Goal: Information Seeking & Learning: Learn about a topic

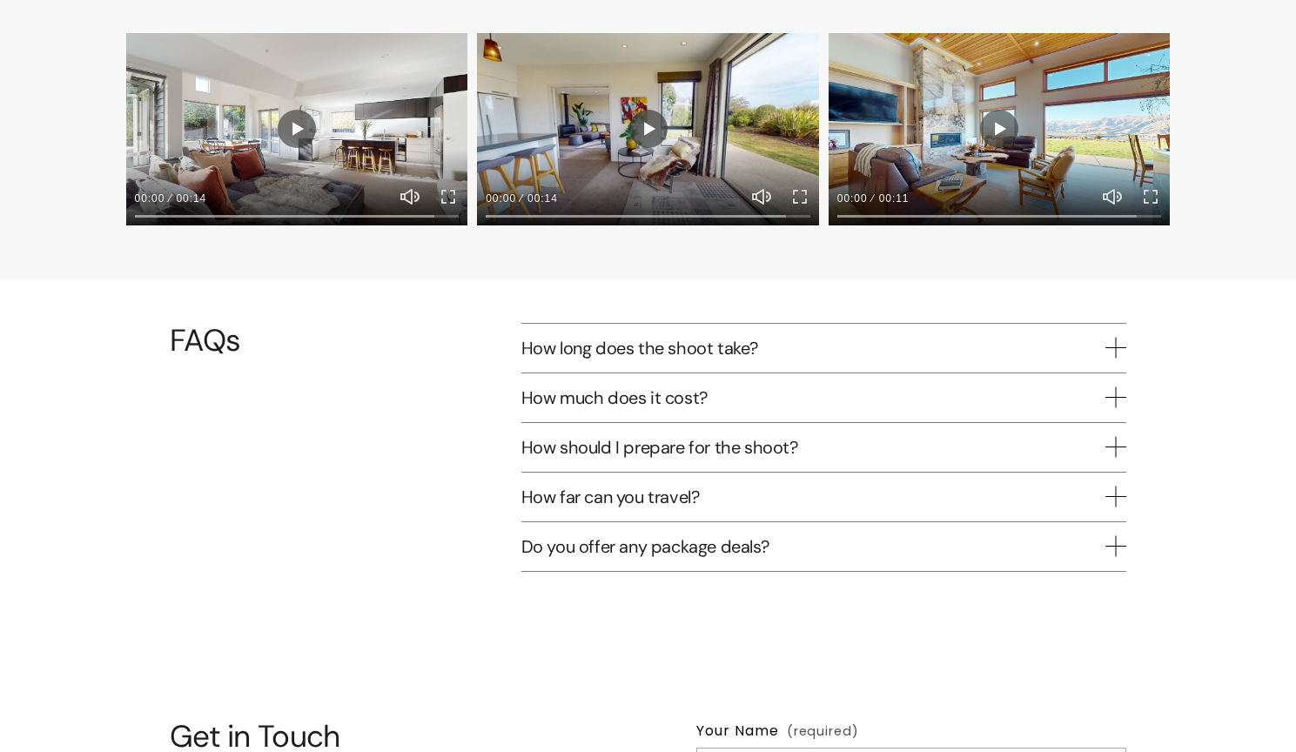
scroll to position [2164, 0]
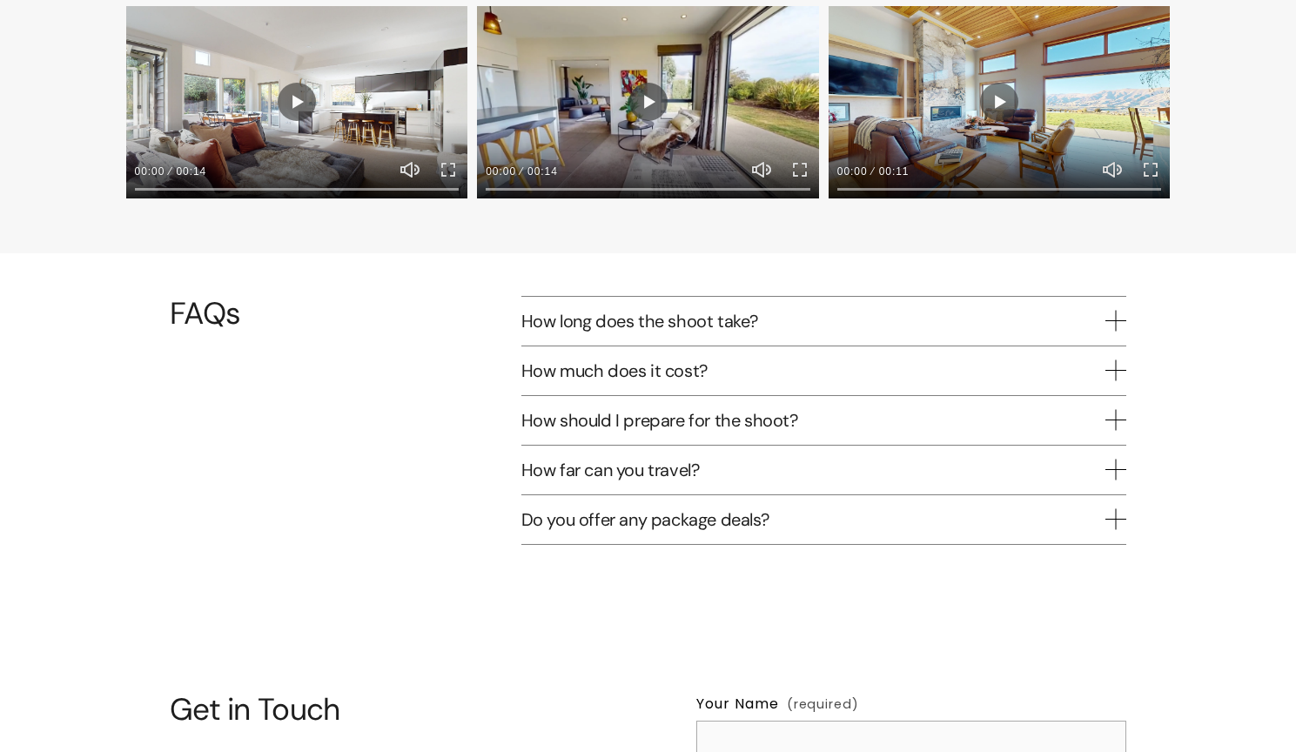
click at [616, 360] on span "How much does it cost?" at bounding box center [813, 371] width 584 height 23
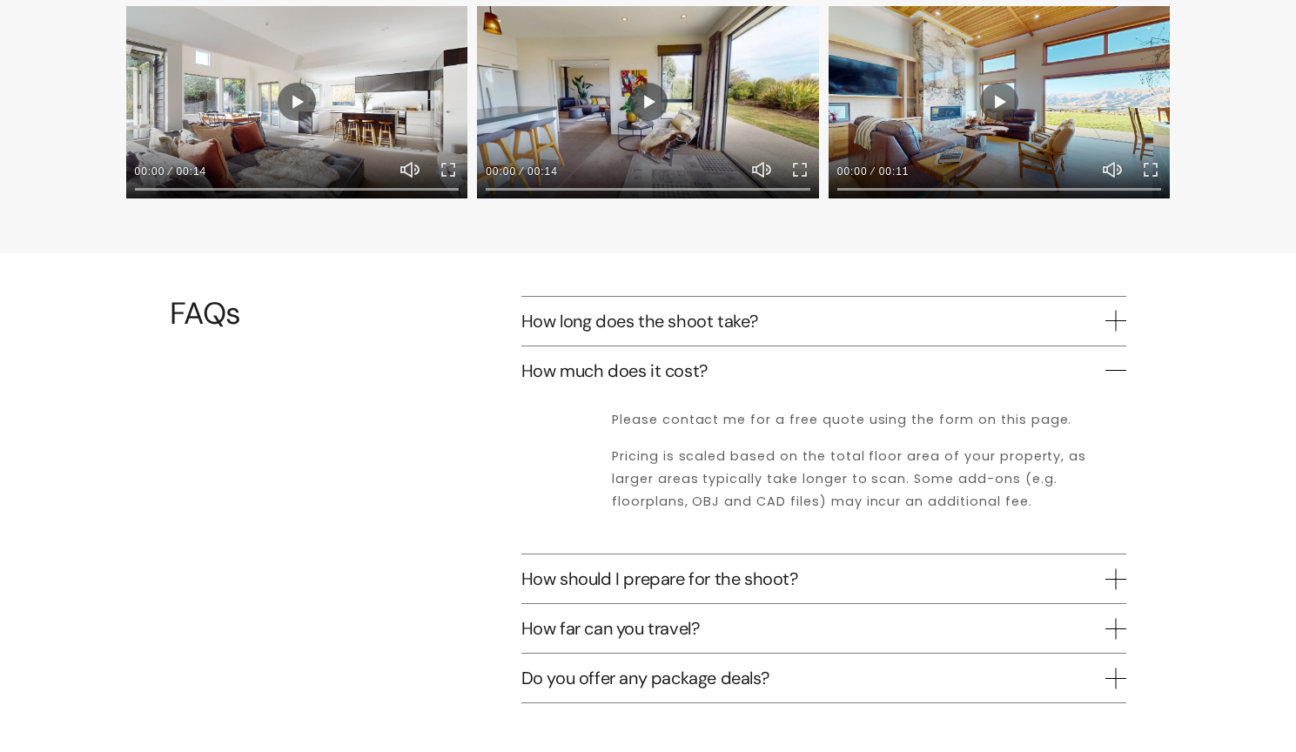
click at [1100, 310] on span "How long does the shoot take?" at bounding box center [813, 321] width 584 height 23
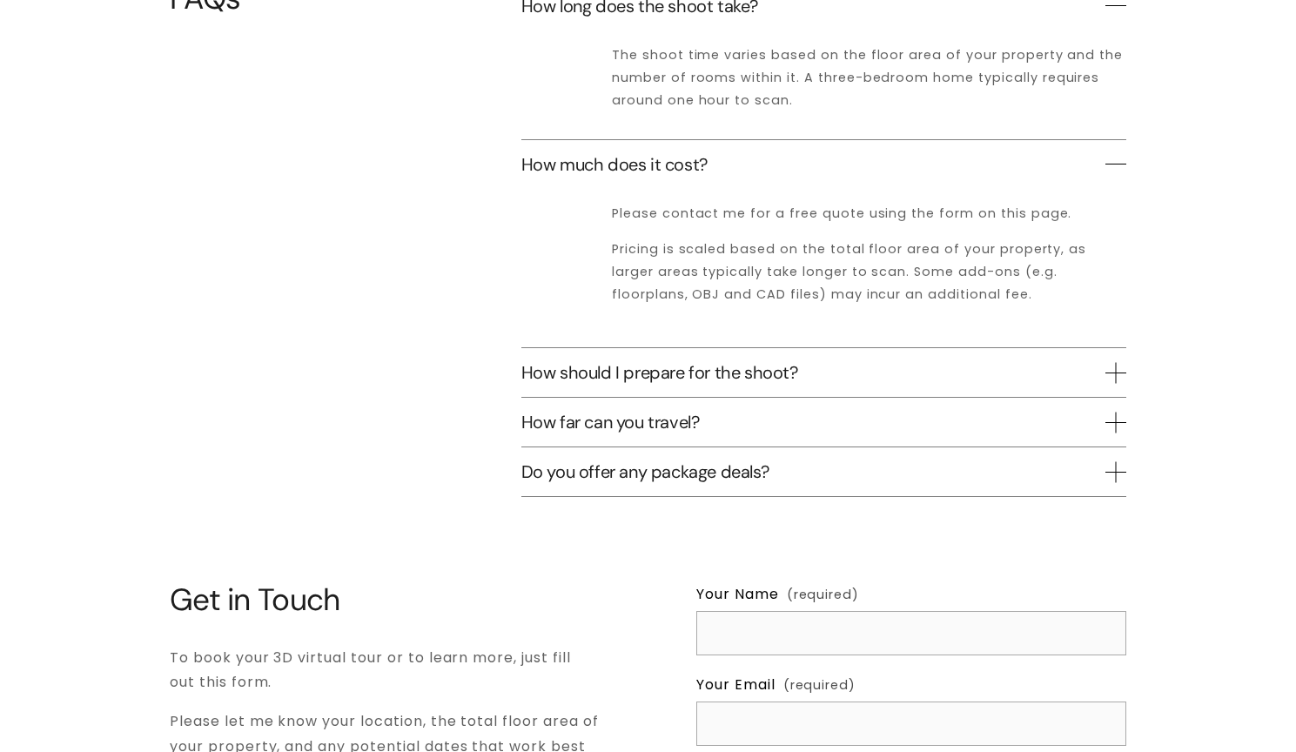
scroll to position [2483, 0]
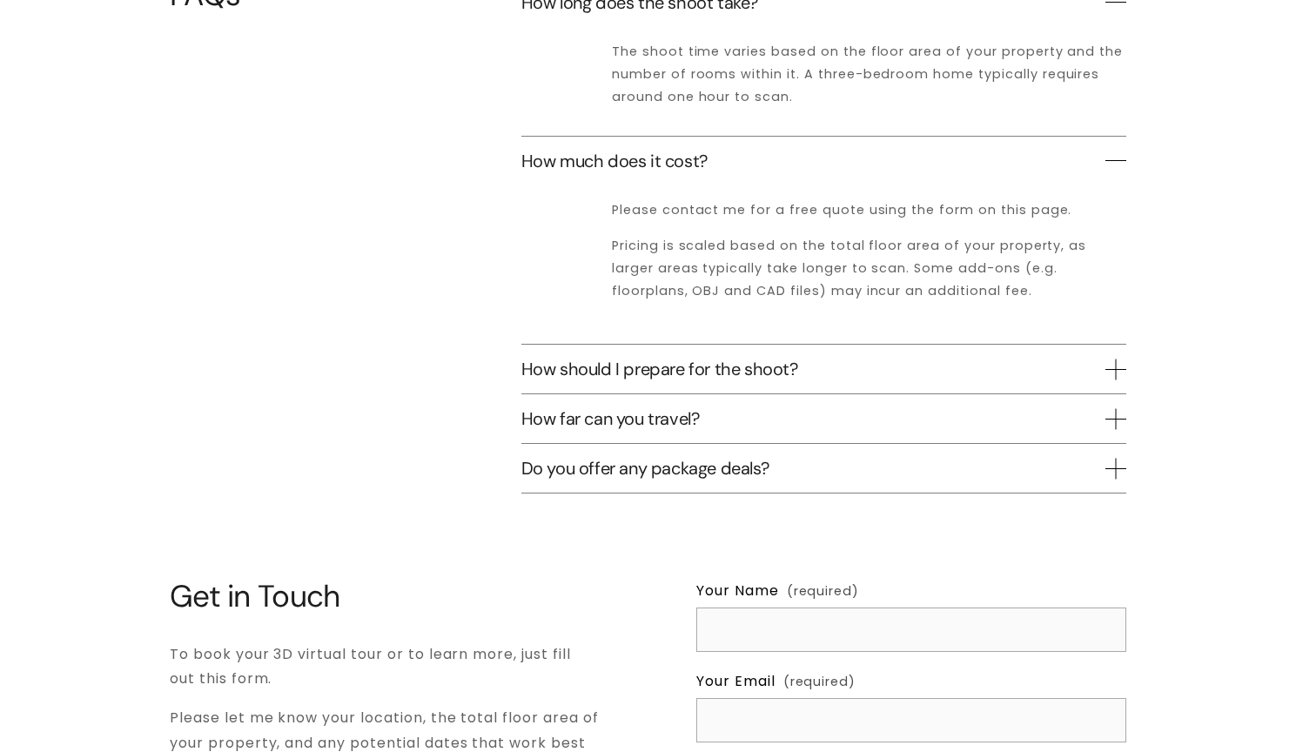
click at [1088, 358] on span "How should I prepare for the shoot?" at bounding box center [813, 369] width 584 height 23
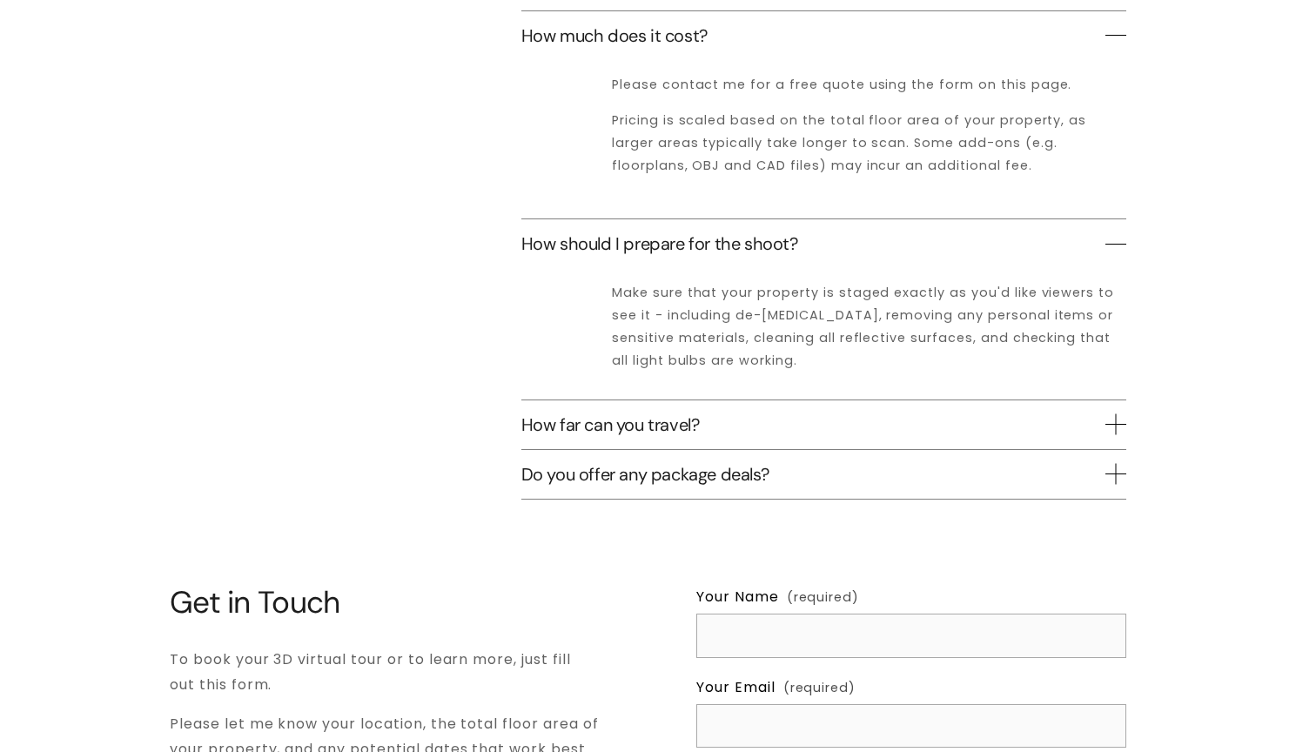
scroll to position [2629, 0]
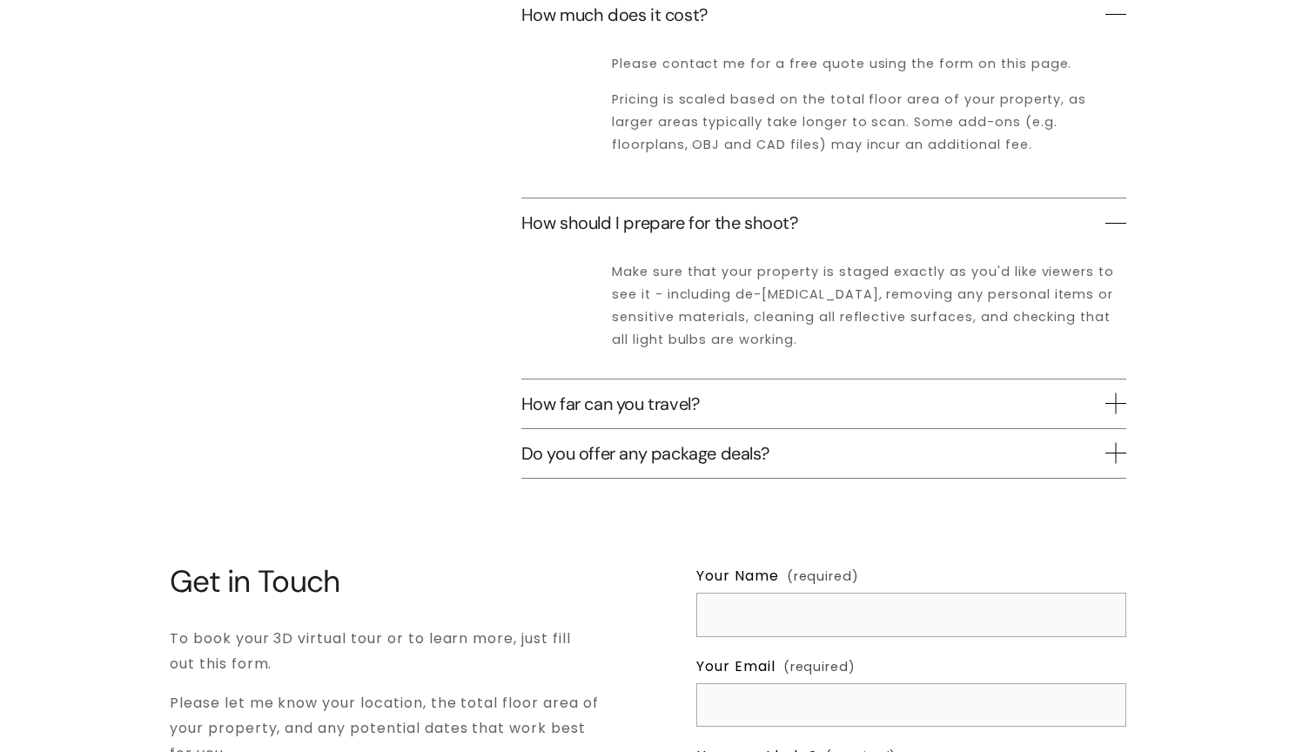
click at [1098, 393] on span "How far can you travel?" at bounding box center [813, 404] width 584 height 23
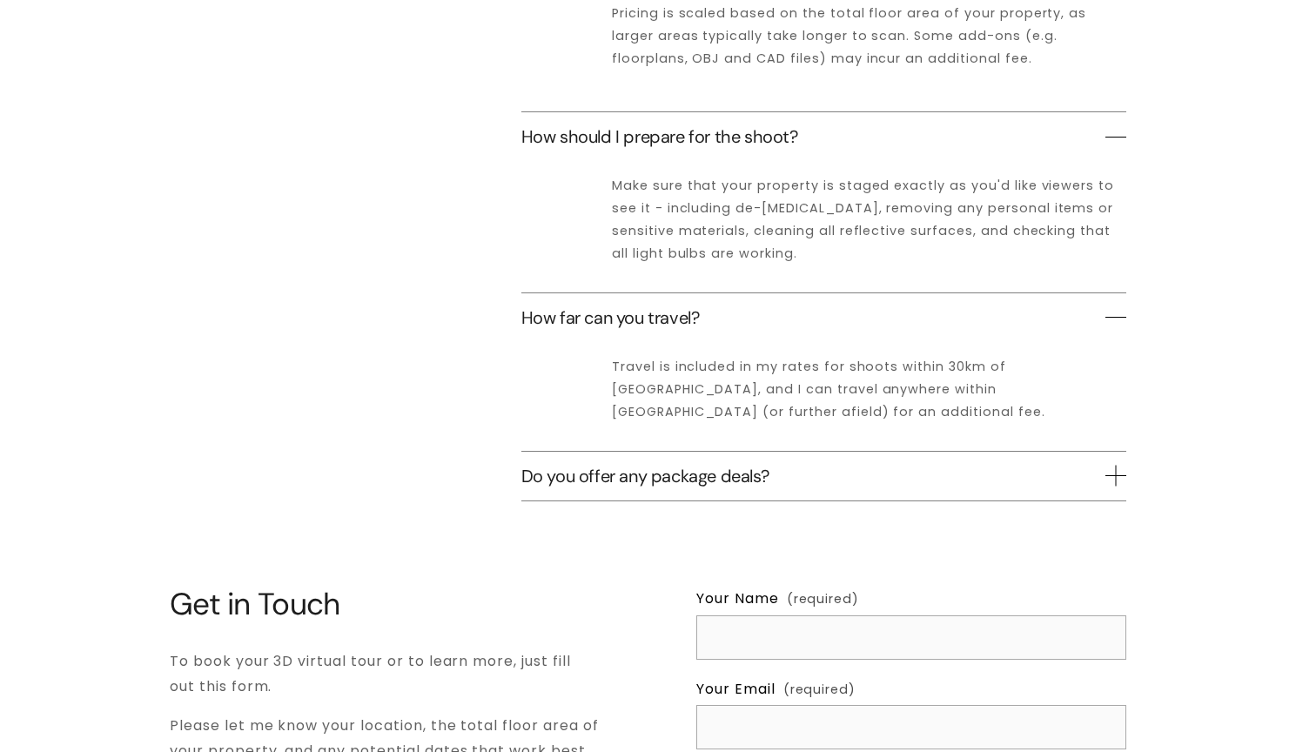
scroll to position [2721, 0]
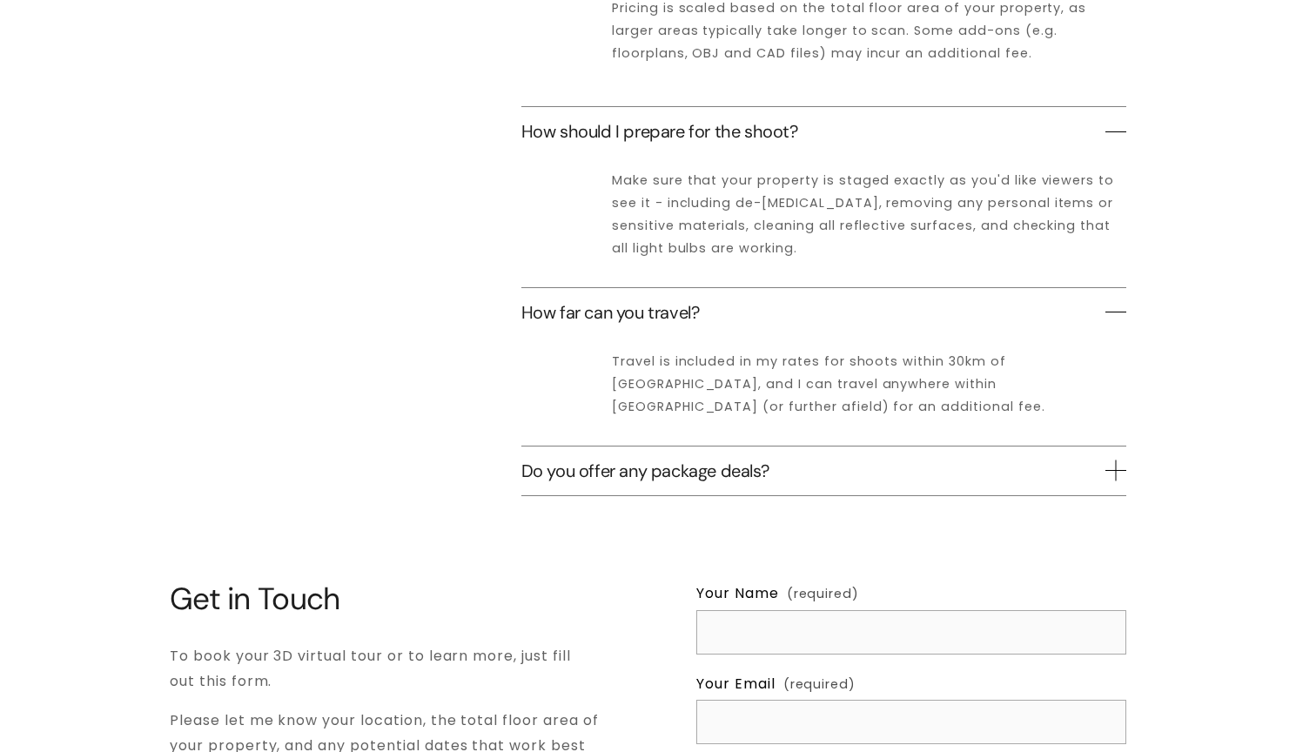
click at [1066, 447] on button "Do you offer any package deals?" at bounding box center [823, 471] width 605 height 49
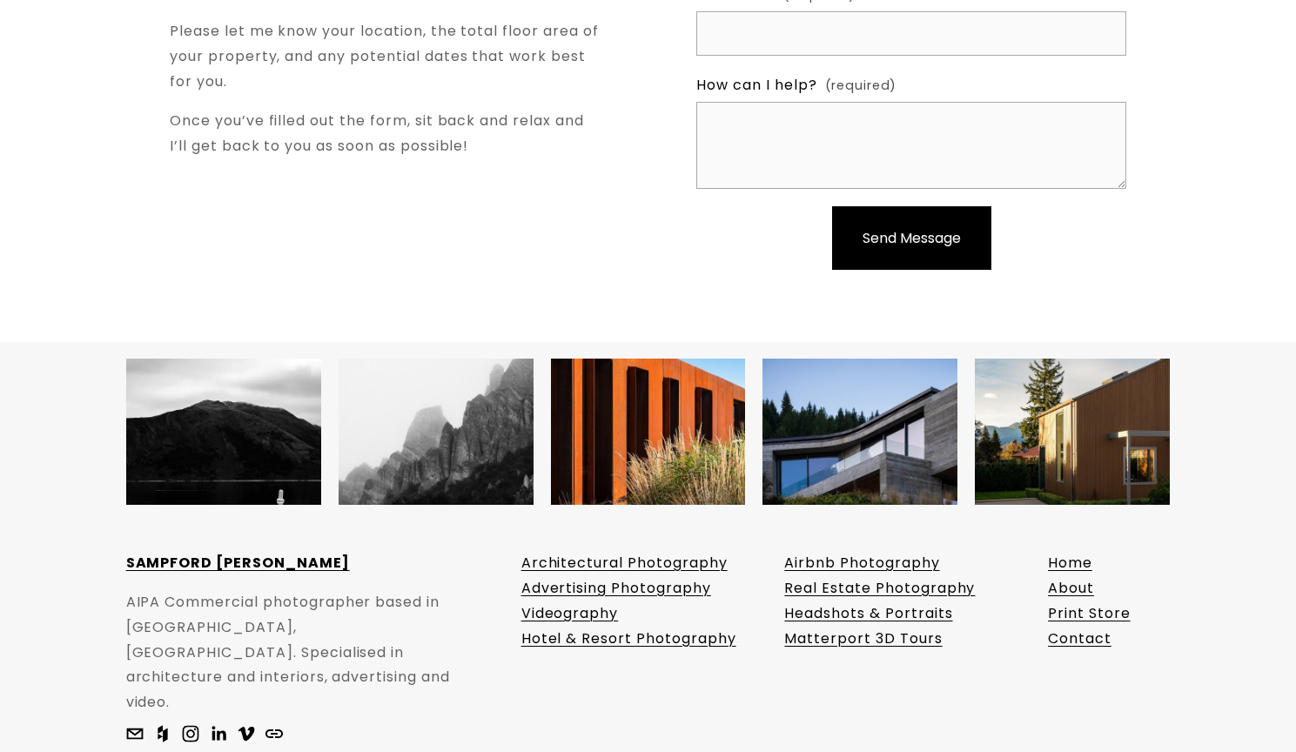
scroll to position [3553, 0]
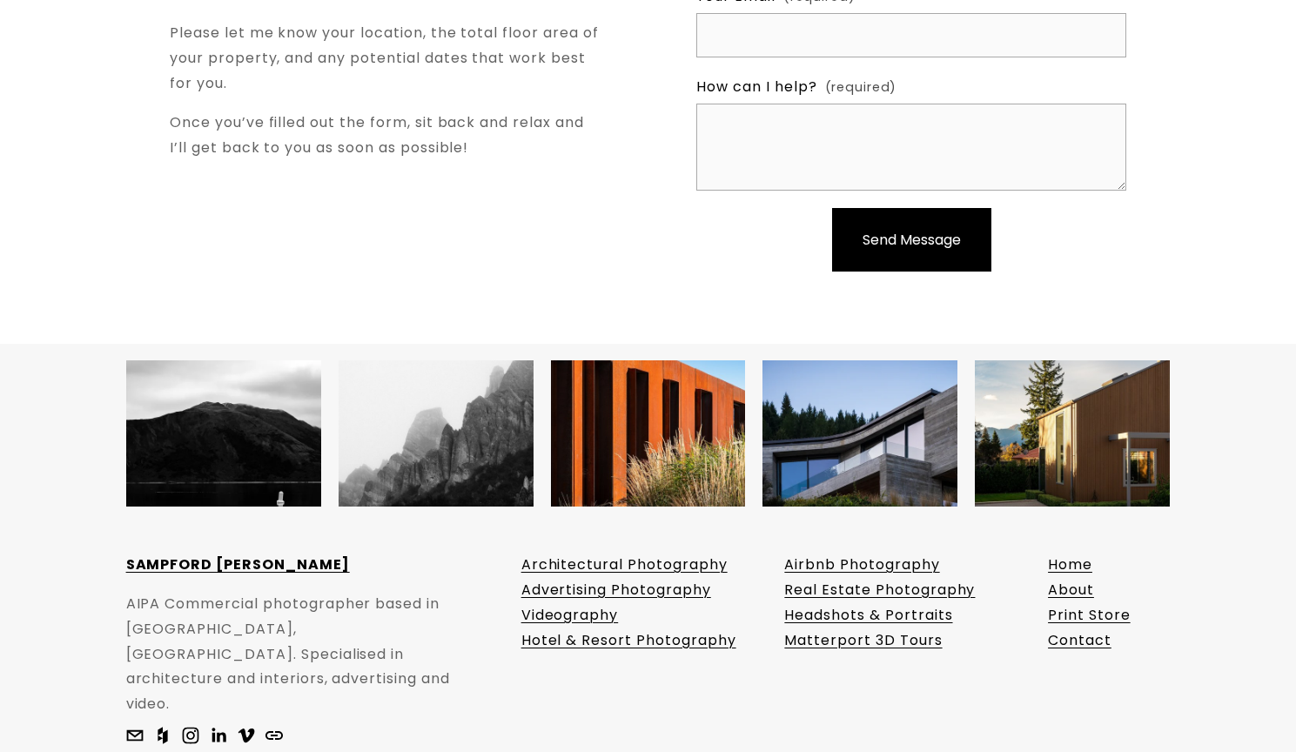
click at [1068, 578] on link "About" at bounding box center [1071, 590] width 46 height 25
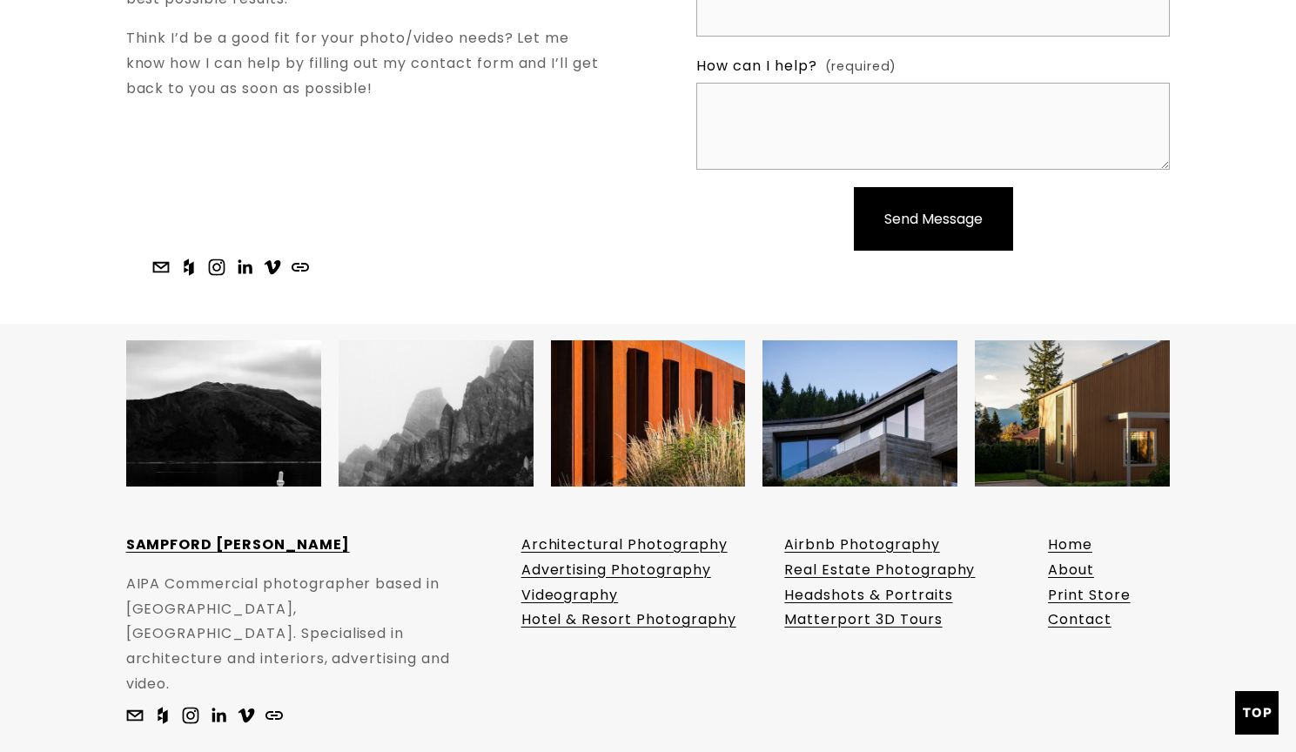
scroll to position [2435, 0]
click at [627, 534] on link "Architectural Photography" at bounding box center [624, 546] width 206 height 25
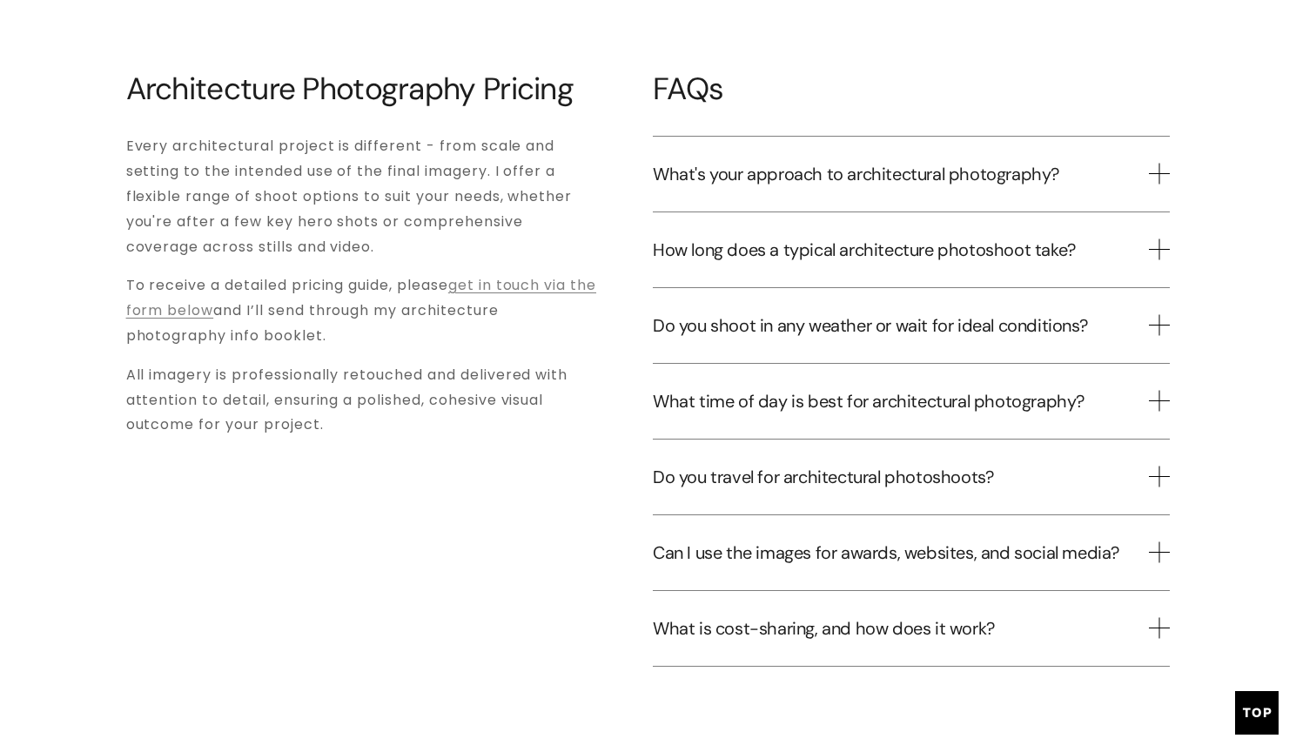
scroll to position [4001, 0]
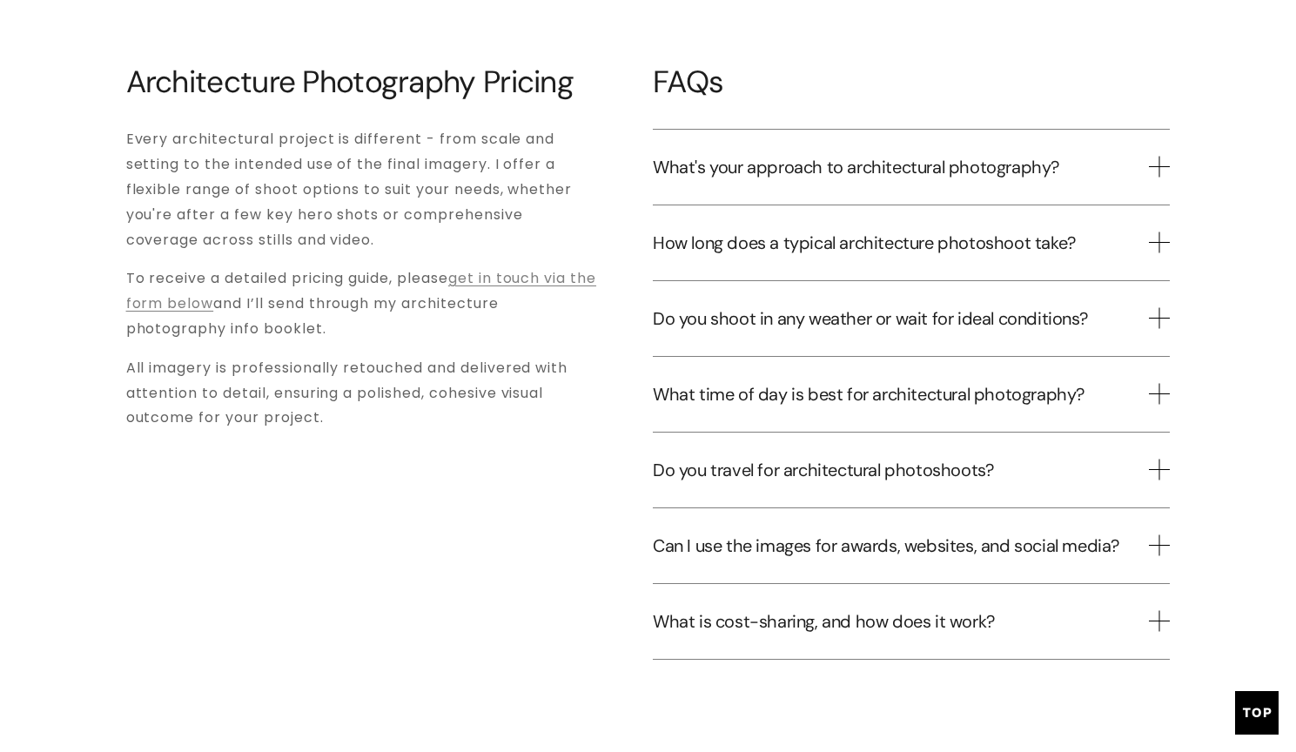
click at [1112, 386] on button "What time of day is best for architectural photography?" at bounding box center [911, 394] width 517 height 75
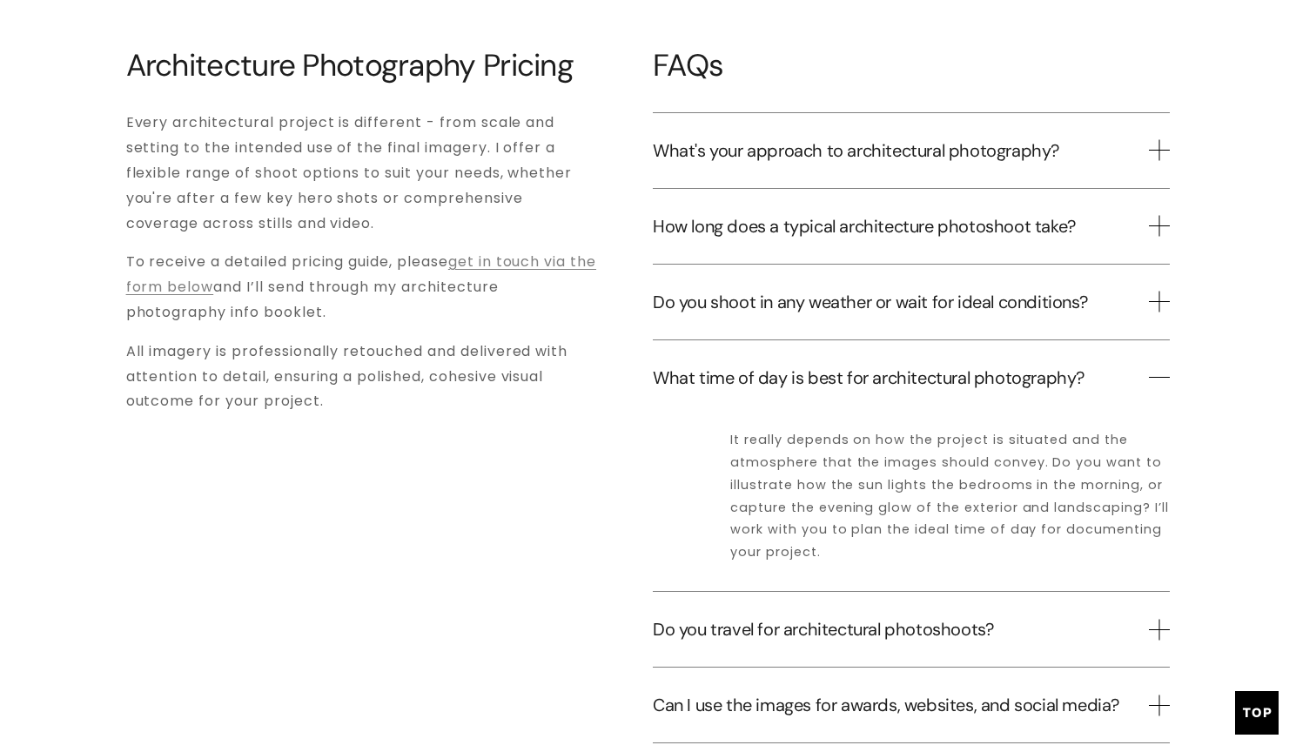
scroll to position [4014, 0]
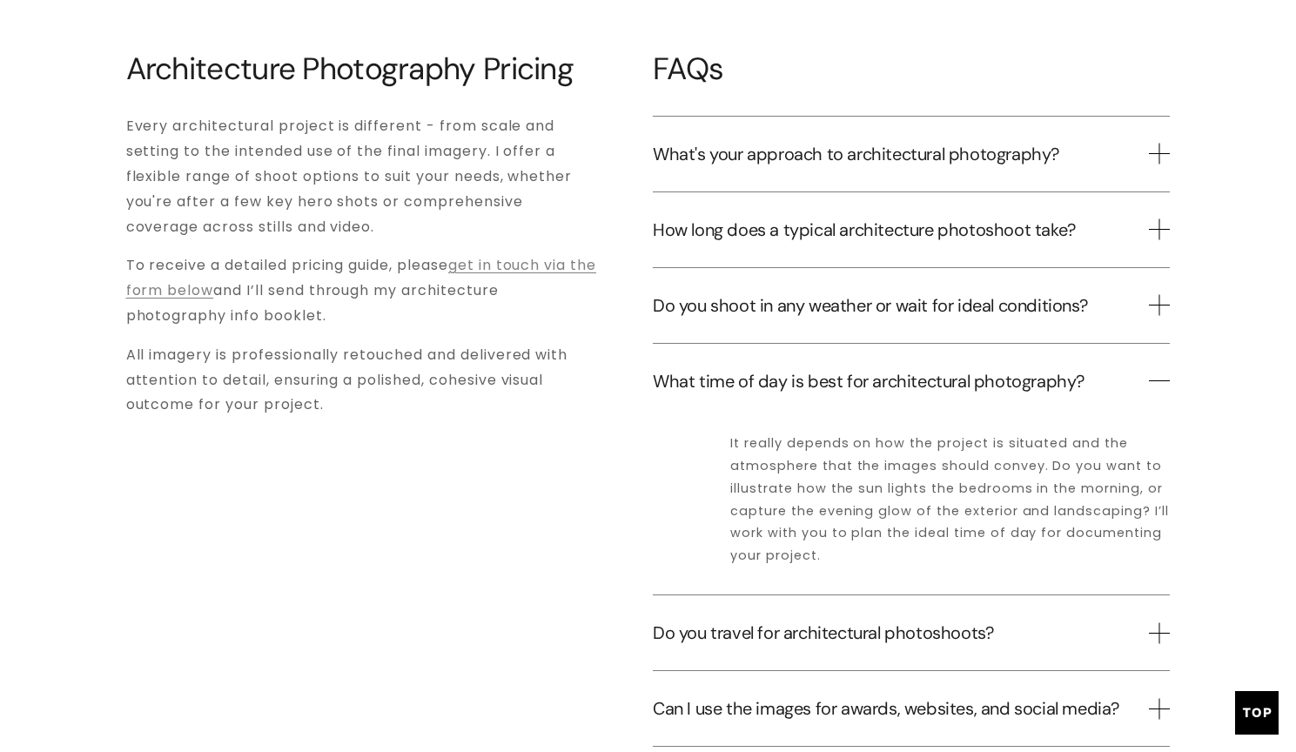
click at [1100, 219] on span "How long does a typical architecture photoshoot take?" at bounding box center [901, 230] width 496 height 23
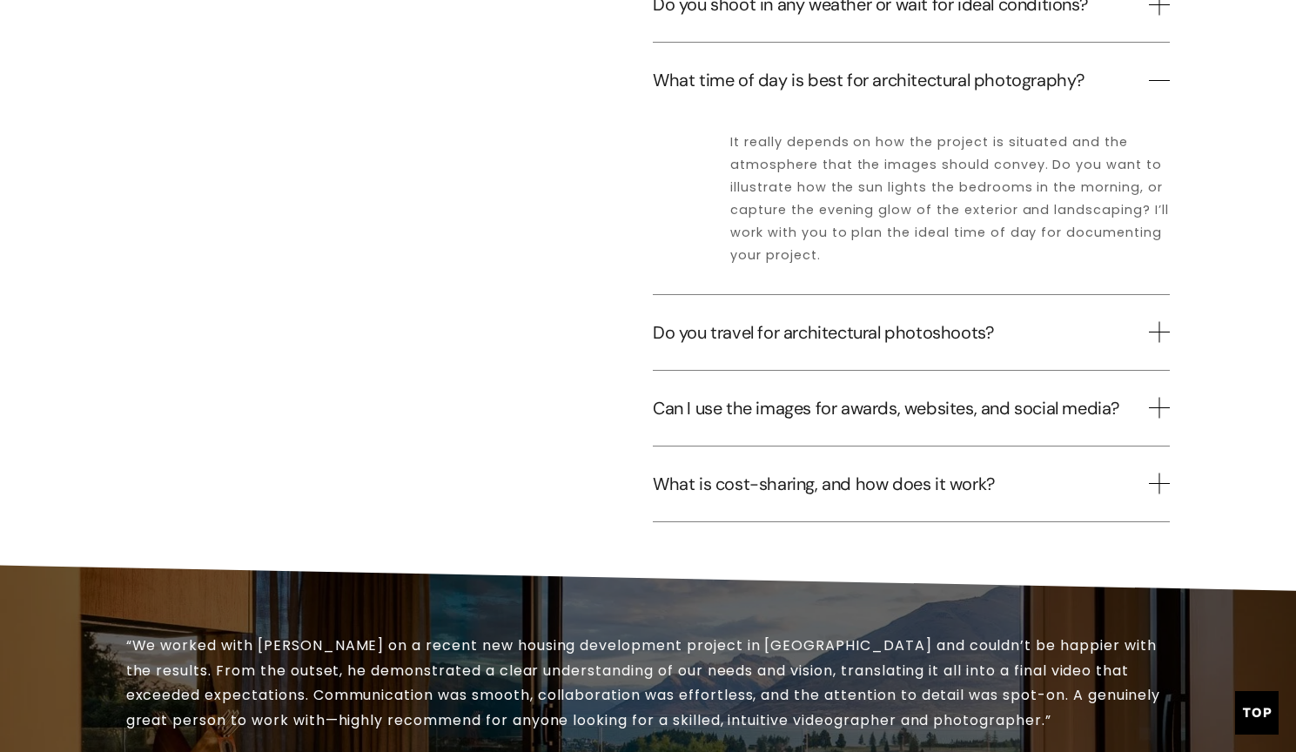
scroll to position [4499, 0]
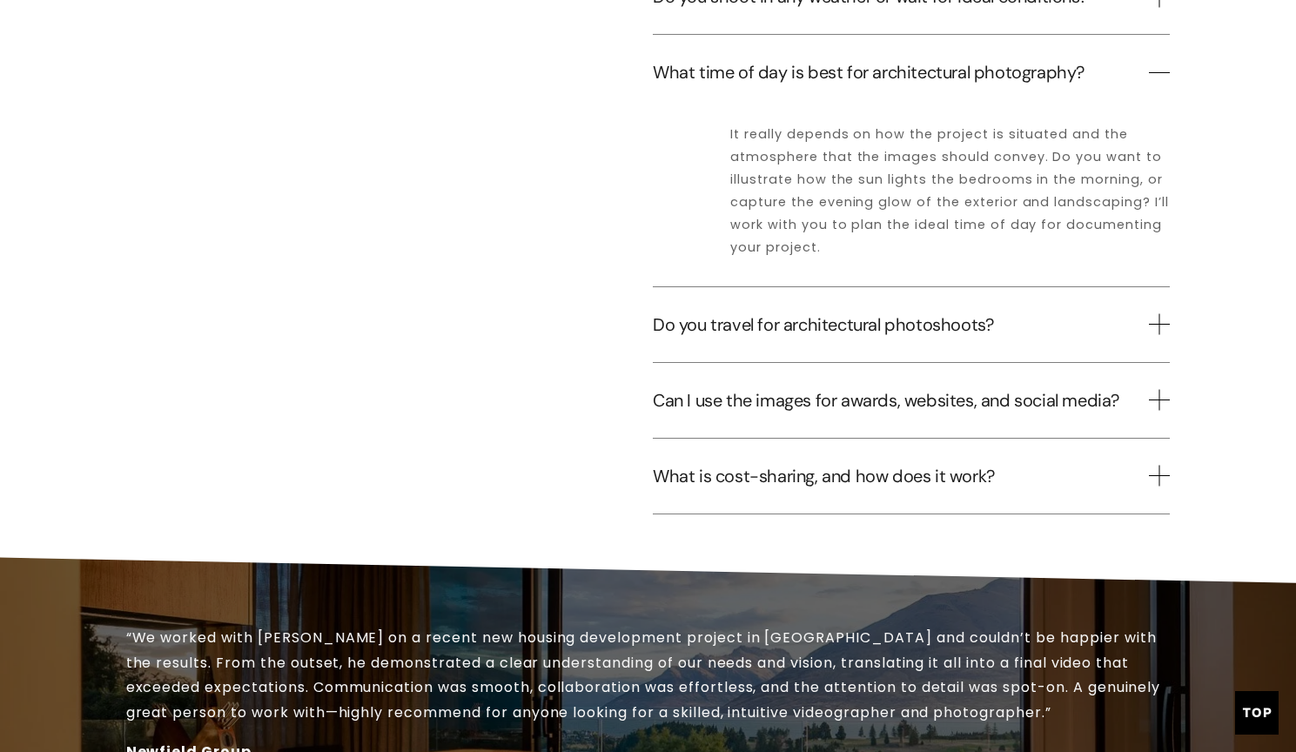
click at [1102, 465] on span "What is cost-sharing, and how does it work?" at bounding box center [901, 476] width 496 height 23
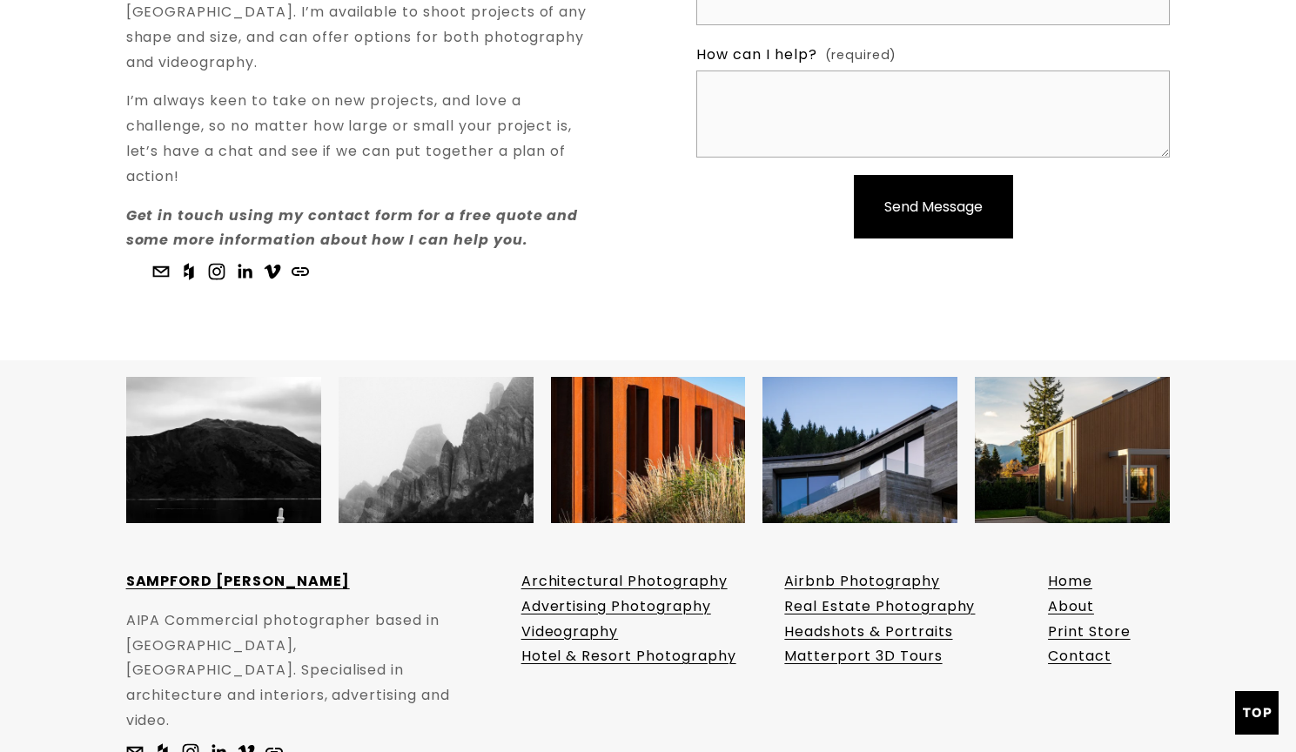
scroll to position [5728, 0]
